Goal: Transaction & Acquisition: Purchase product/service

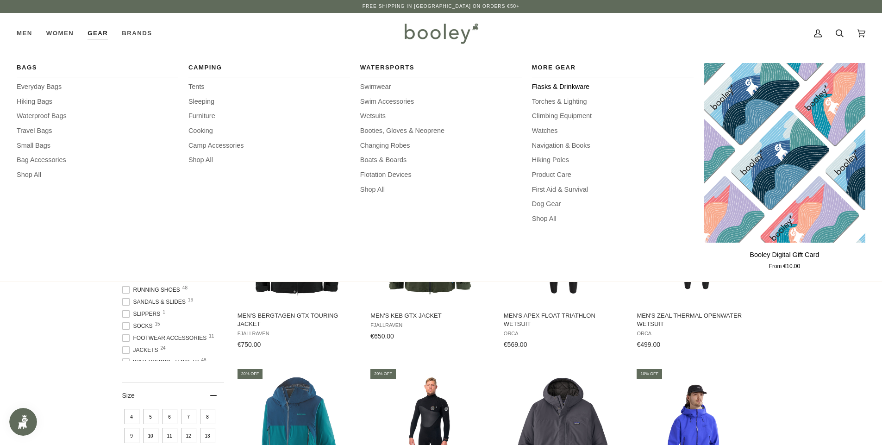
click at [576, 87] on span "Flasks & Drinkware" at bounding box center [613, 87] width 162 height 10
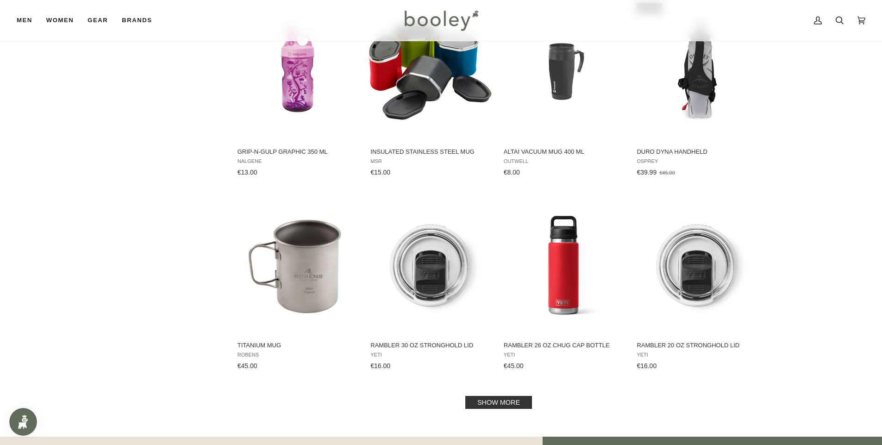
scroll to position [826, 0]
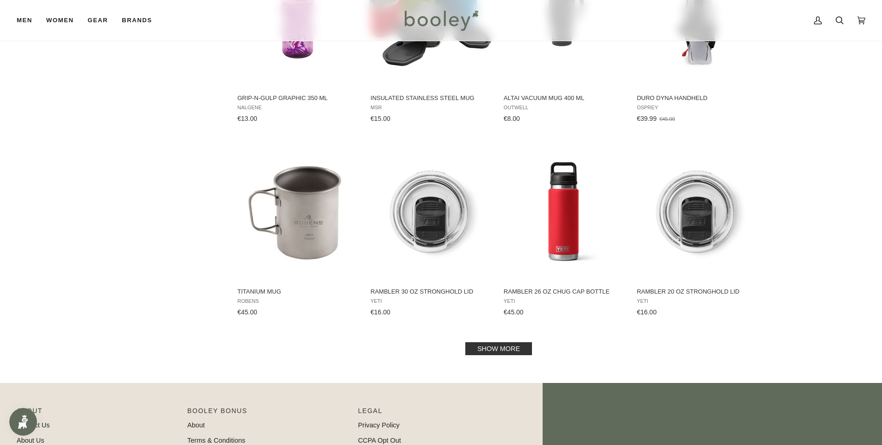
click at [507, 350] on link "Show more" at bounding box center [498, 348] width 67 height 13
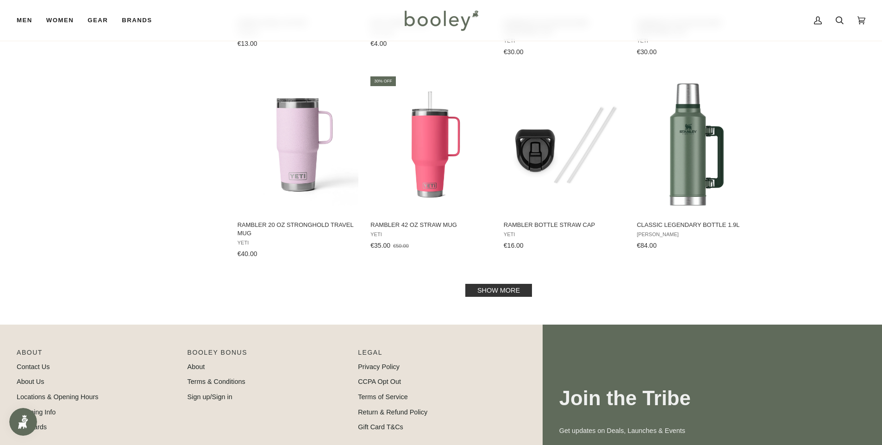
scroll to position [1907, 0]
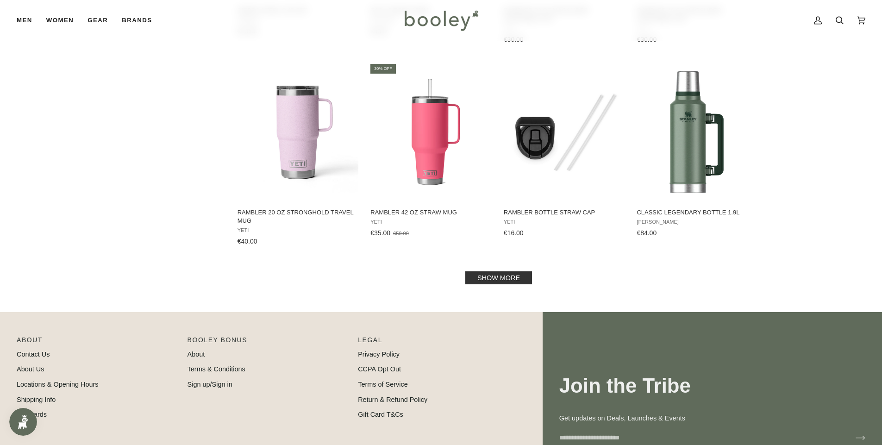
click at [502, 279] on link "Show more" at bounding box center [498, 277] width 67 height 13
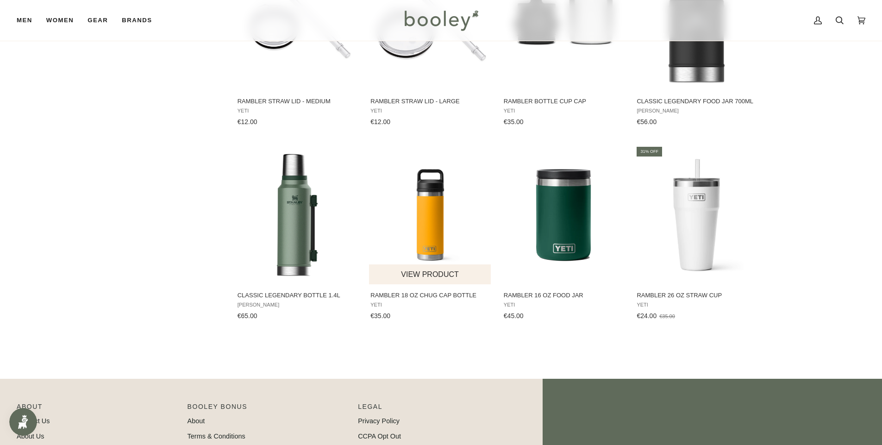
scroll to position [2851, 0]
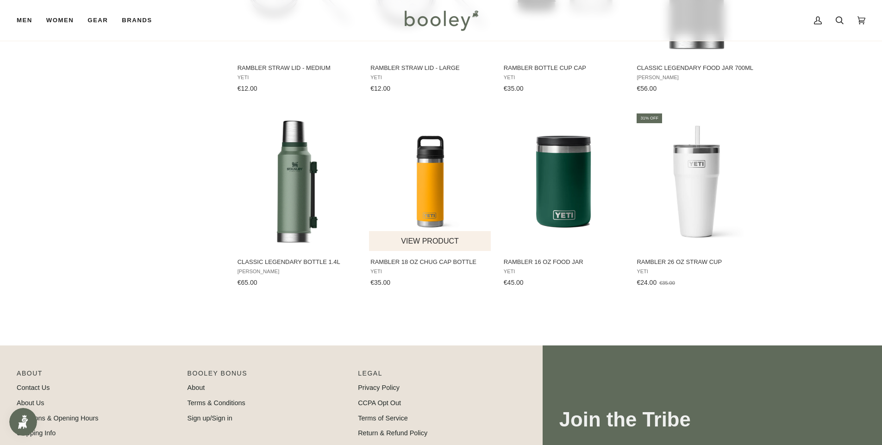
click at [427, 207] on img "Rambler 18 oz Chug Cap Bottle" at bounding box center [430, 181] width 123 height 123
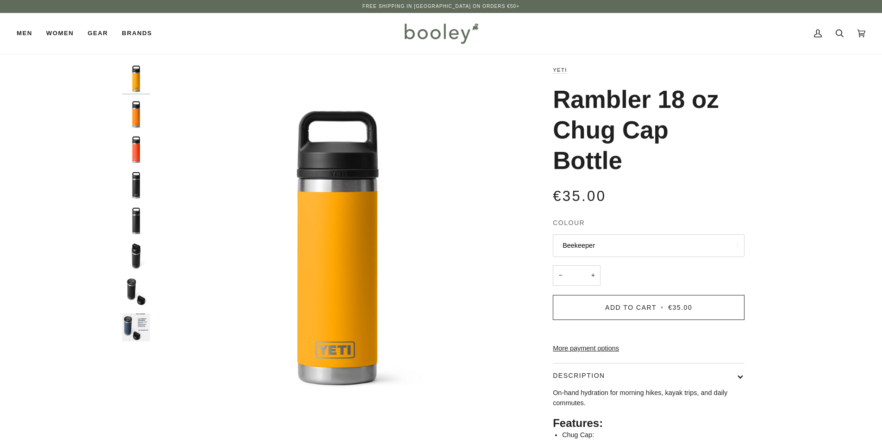
click at [648, 241] on button "Beekeeper" at bounding box center [649, 245] width 192 height 23
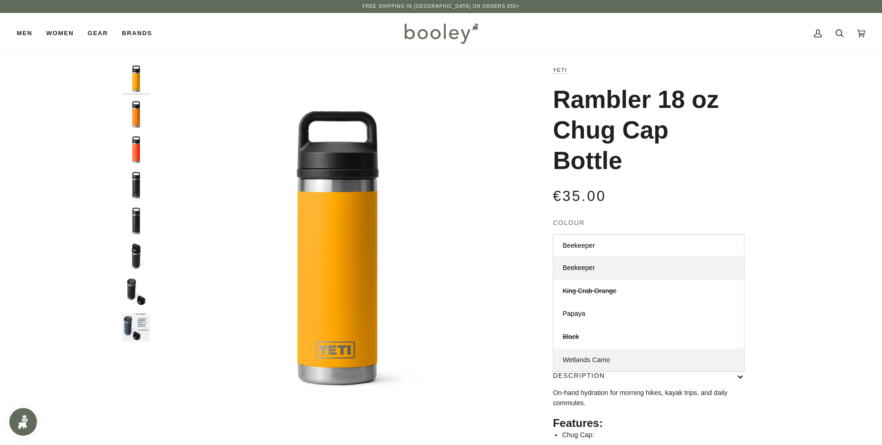
click at [655, 359] on link "Wetlands Camo" at bounding box center [648, 360] width 191 height 23
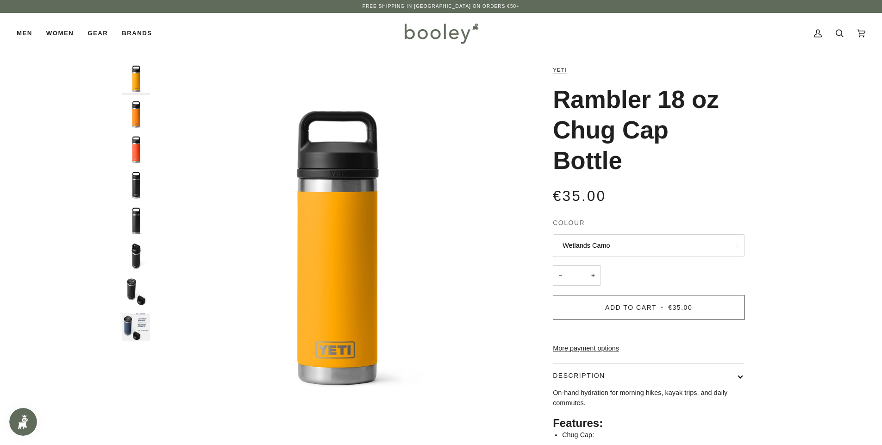
click at [130, 330] on img "Yeti Rambler 18 oz Chug Cap Bottle - Booley Galway" at bounding box center [136, 327] width 28 height 28
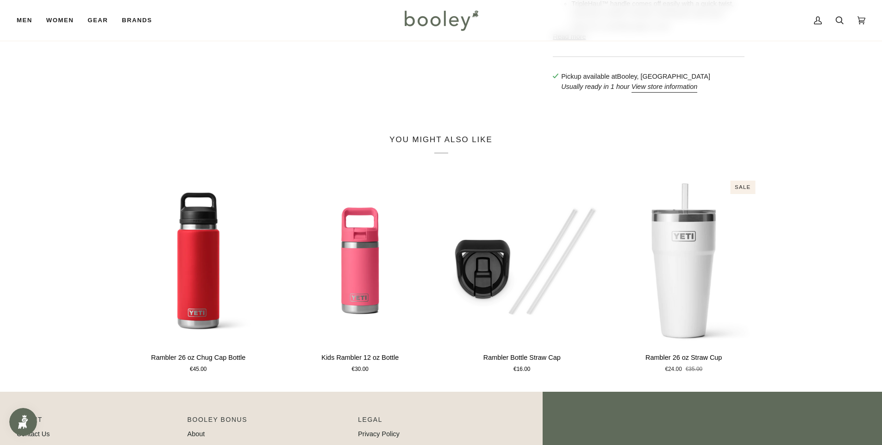
scroll to position [277, 0]
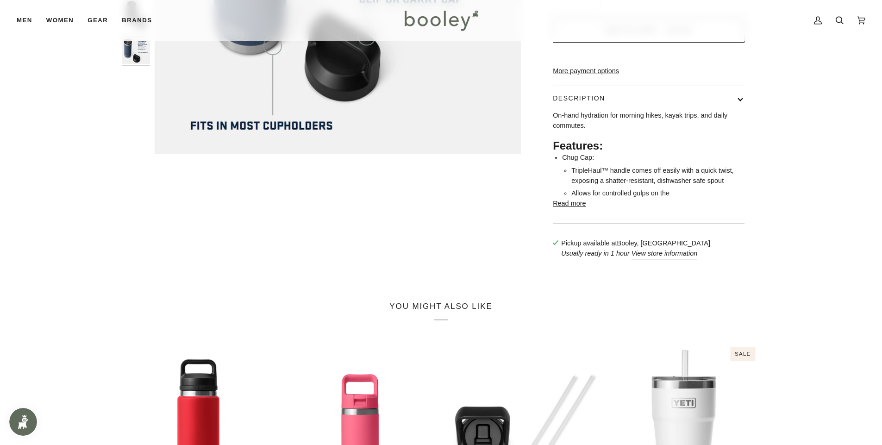
click at [570, 209] on button "Read more" at bounding box center [569, 204] width 33 height 10
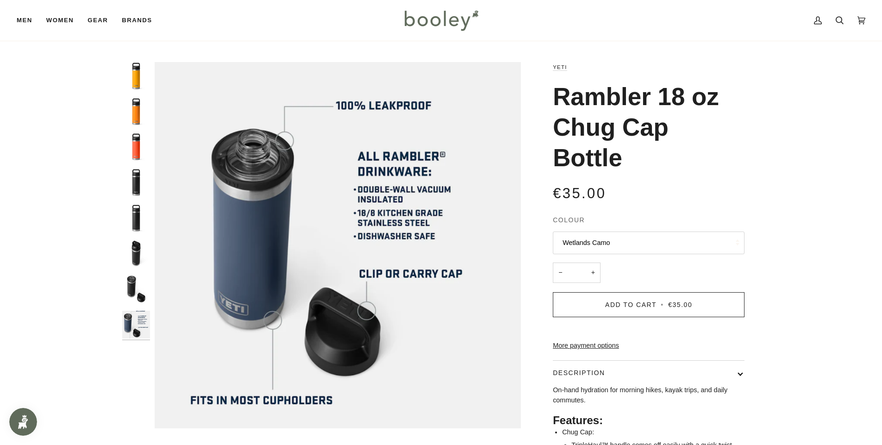
scroll to position [0, 0]
